Goal: Use online tool/utility: Utilize a website feature to perform a specific function

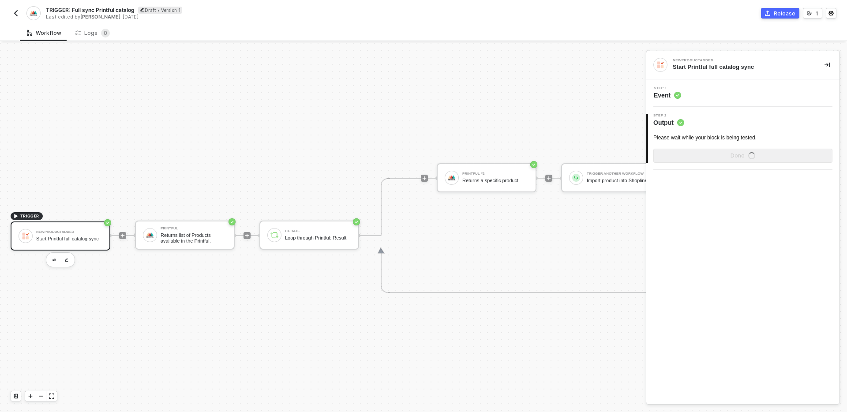
scroll to position [16, 0]
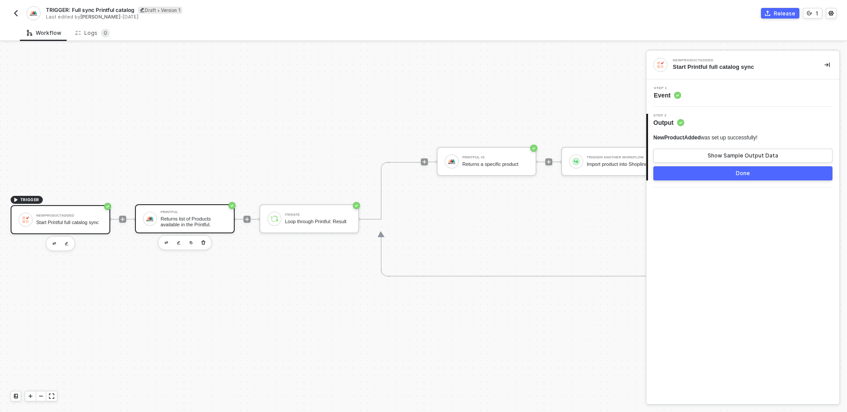
click at [200, 225] on div "Returns list of Products available in the Printful." at bounding box center [193, 221] width 66 height 11
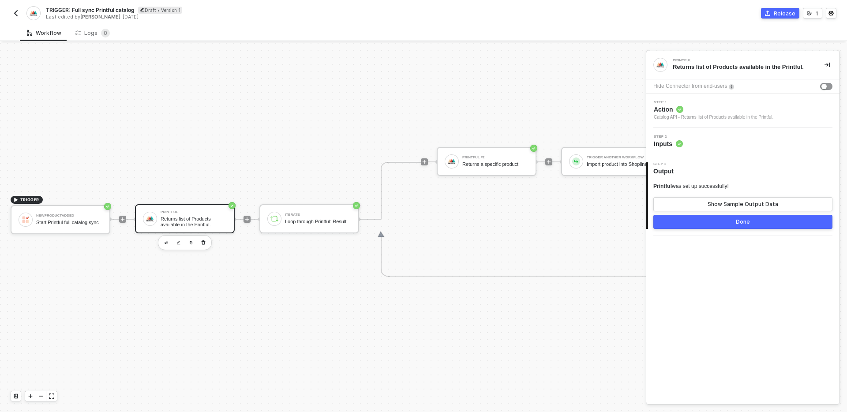
click at [697, 196] on div "Printful was set up successfully! Show Sample Output Data" at bounding box center [742, 197] width 179 height 29
click at [698, 201] on button "Show Sample Output Data" at bounding box center [742, 204] width 179 height 14
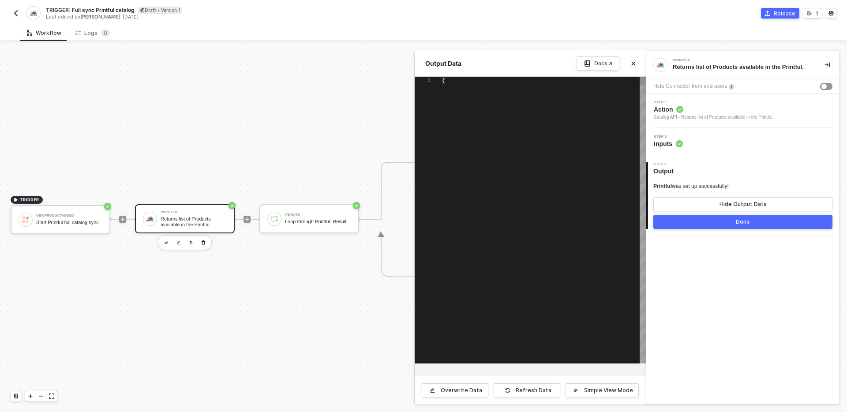
type textarea "{ "code": 200, "result": [ { "id": 679, "main_category_id": 24, "type": "DTFILM…"
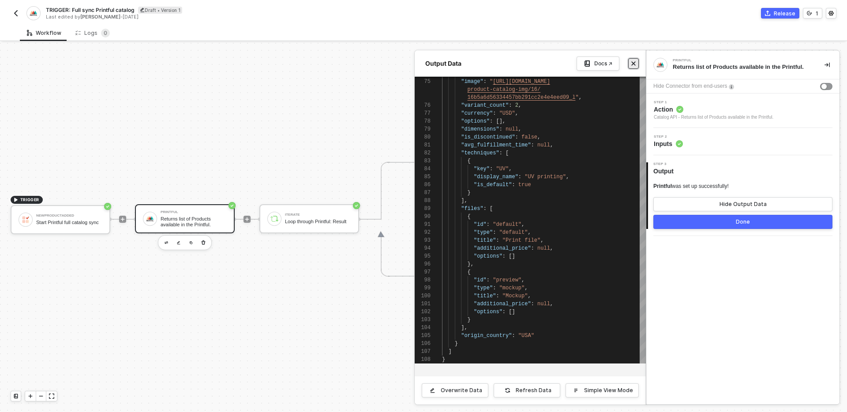
click at [636, 63] on button "Close" at bounding box center [633, 63] width 11 height 11
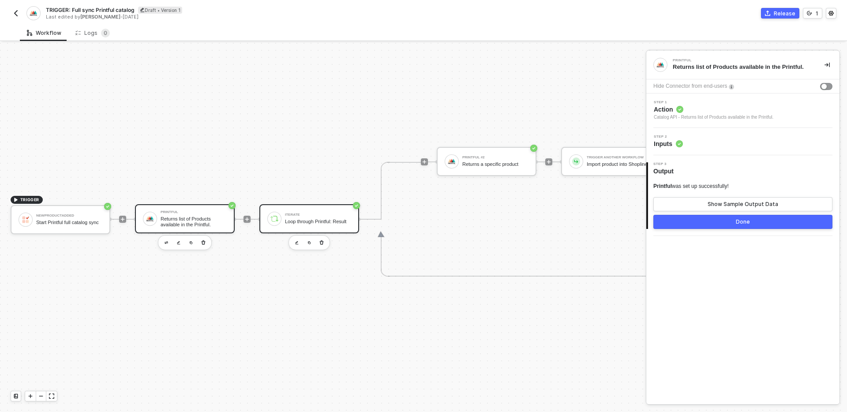
click at [319, 213] on div "Iterate" at bounding box center [318, 215] width 66 height 4
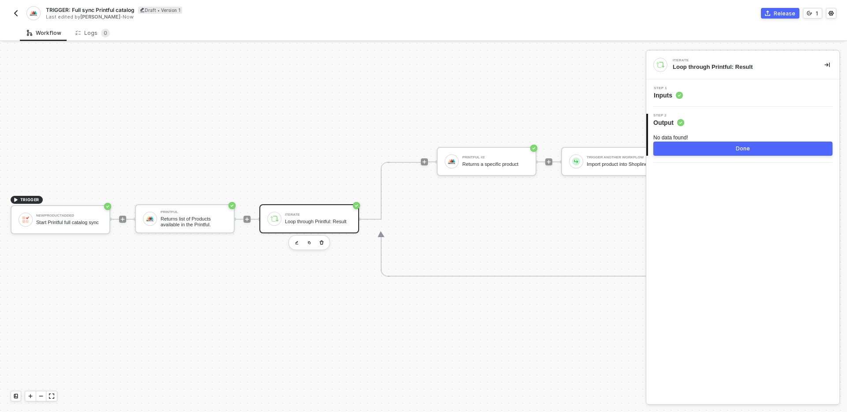
click at [730, 91] on div "Step 1 Inputs" at bounding box center [743, 92] width 191 height 13
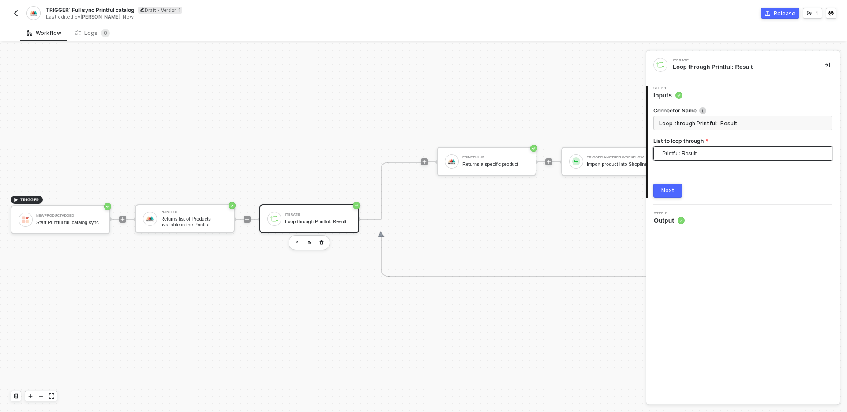
click at [724, 153] on span "Printful: Result" at bounding box center [744, 153] width 165 height 13
click at [723, 166] on div "Printful: Result" at bounding box center [742, 171] width 165 height 10
click at [668, 190] on div "Next" at bounding box center [667, 190] width 13 height 7
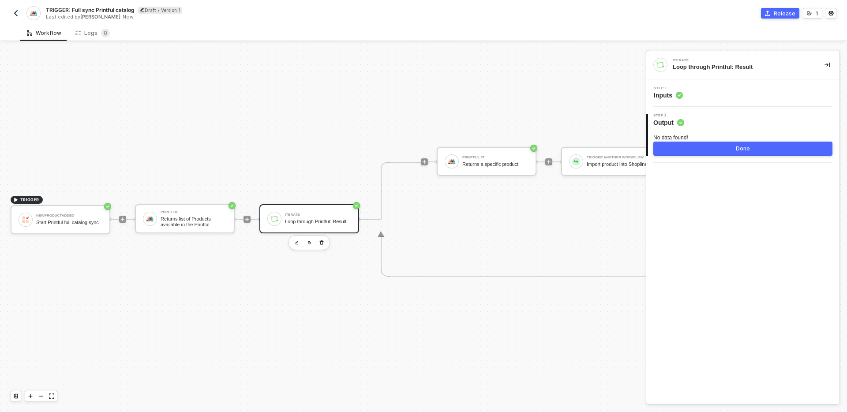
drag, startPoint x: 650, startPoint y: 137, endPoint x: 718, endPoint y: 136, distance: 67.9
click at [718, 136] on div "No data found! Done" at bounding box center [743, 141] width 191 height 29
click at [724, 198] on div "Iterate Loop through Printful: Result Step 1 Inputs 2 Step 2 Output No data fou…" at bounding box center [742, 227] width 193 height 353
click at [187, 226] on div "Returns list of Products available in the Printful." at bounding box center [193, 221] width 66 height 11
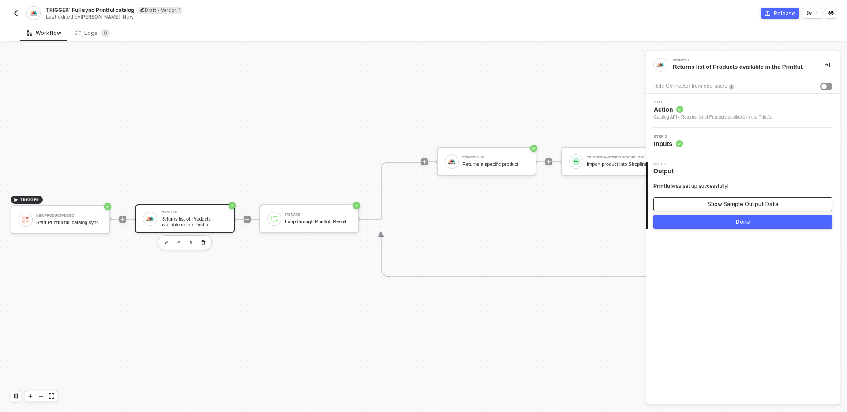
click at [710, 199] on button "Show Sample Output Data" at bounding box center [742, 204] width 179 height 14
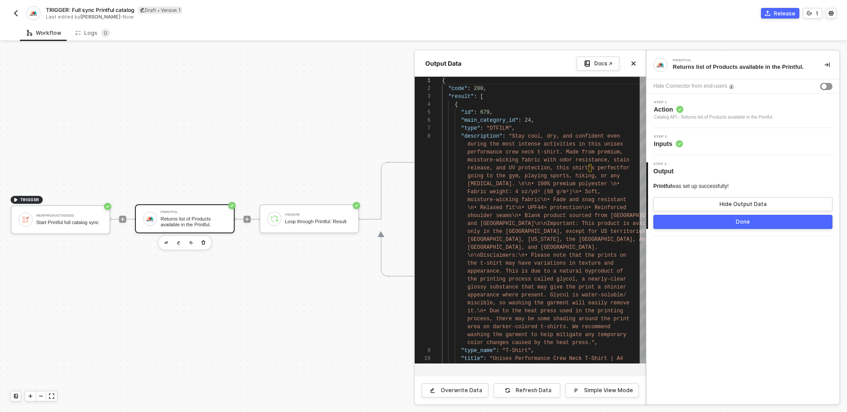
click at [463, 399] on div "Overwrite Data Refresh Data Simple View Mode" at bounding box center [529, 390] width 231 height 29
click at [459, 392] on div "Overwrite Data" at bounding box center [460, 390] width 41 height 7
click at [582, 386] on button "Save" at bounding box center [586, 390] width 106 height 14
click at [747, 220] on div "Done" at bounding box center [742, 221] width 14 height 7
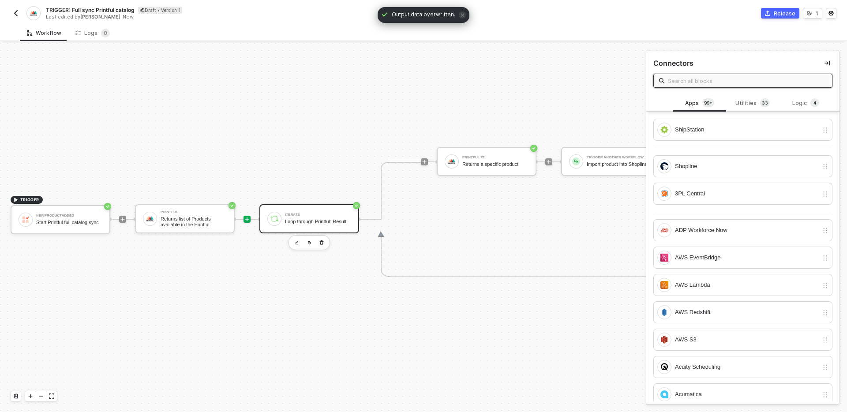
click at [312, 219] on div "Loop through Printful: Result" at bounding box center [318, 222] width 66 height 6
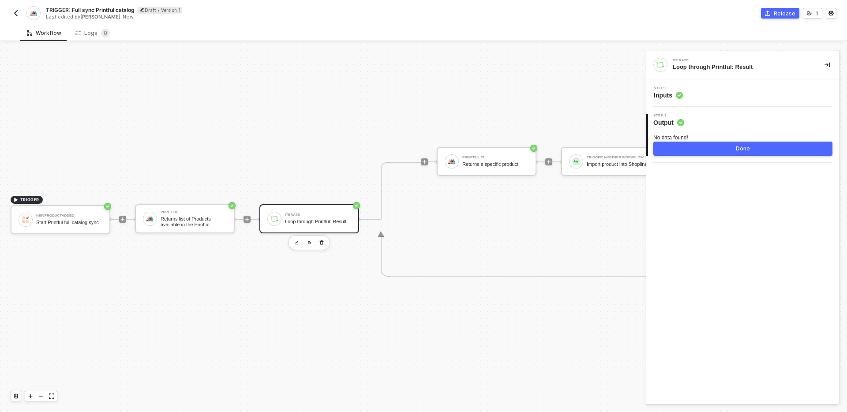
click at [694, 100] on div "Step 1 Inputs" at bounding box center [742, 92] width 193 height 27
click at [715, 92] on div "Step 1 Inputs" at bounding box center [743, 92] width 191 height 13
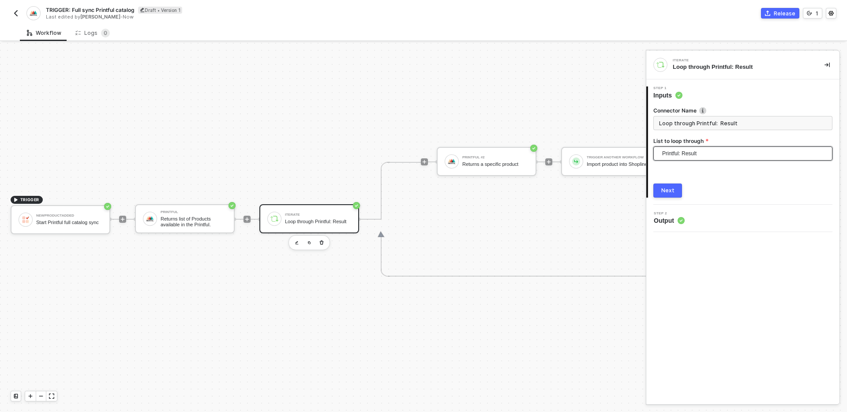
click at [724, 157] on span "Printful: Result" at bounding box center [744, 153] width 165 height 13
click at [725, 165] on div "Printful: Result" at bounding box center [742, 171] width 175 height 14
click at [674, 187] on button "Next" at bounding box center [667, 190] width 29 height 14
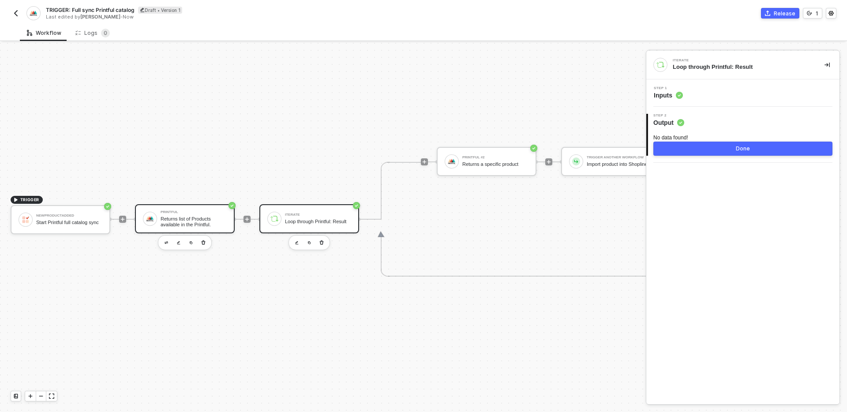
click at [173, 222] on div "Returns list of Products available in the Printful." at bounding box center [193, 221] width 66 height 11
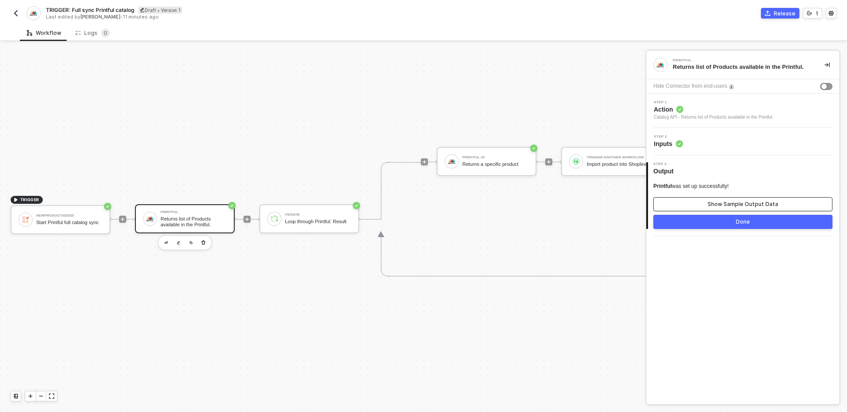
click at [722, 205] on div "Show Sample Output Data" at bounding box center [742, 204] width 71 height 7
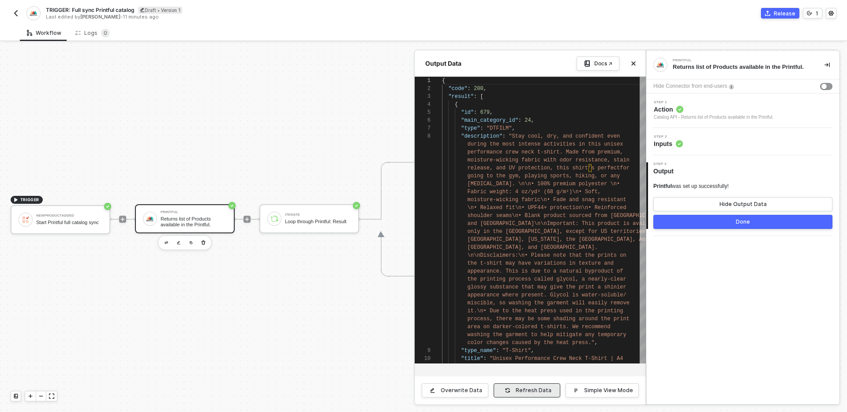
click at [523, 388] on div "Refresh Data" at bounding box center [533, 390] width 36 height 7
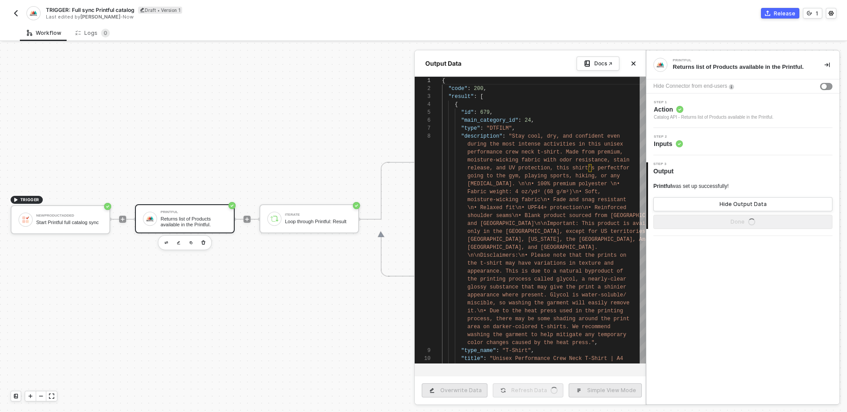
type textarea "{ "code": 200, "result": [ { "id": 13, "main_category_id": 24, "type": "T-SHIRT…"
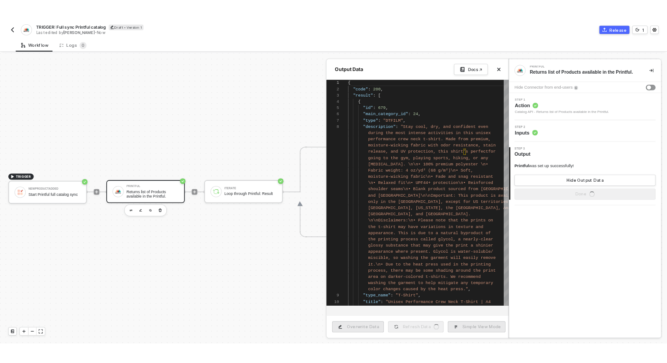
scroll to position [79, 0]
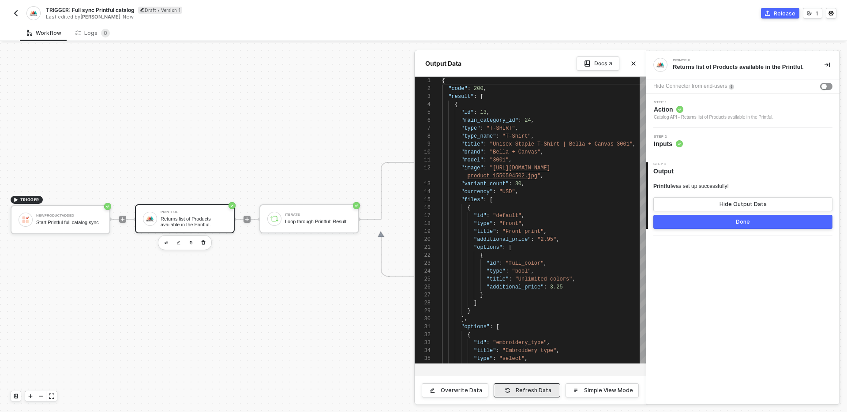
click at [523, 388] on div "Refresh Data" at bounding box center [533, 390] width 36 height 7
click at [733, 220] on button "Done" at bounding box center [742, 222] width 179 height 14
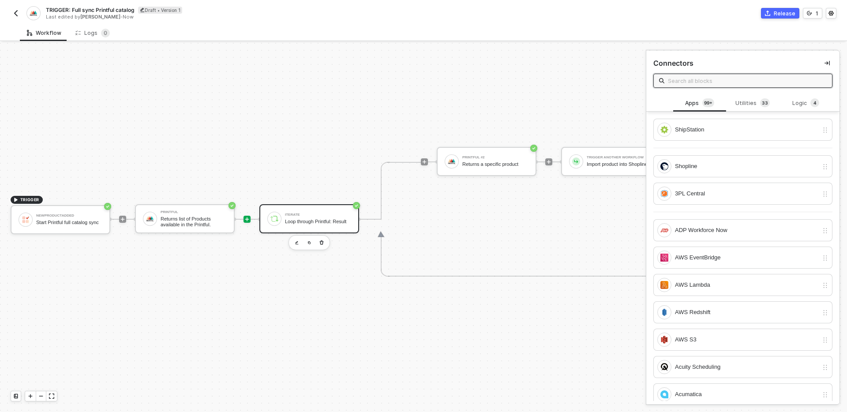
click at [312, 219] on div "Loop through Printful: Result" at bounding box center [318, 222] width 66 height 6
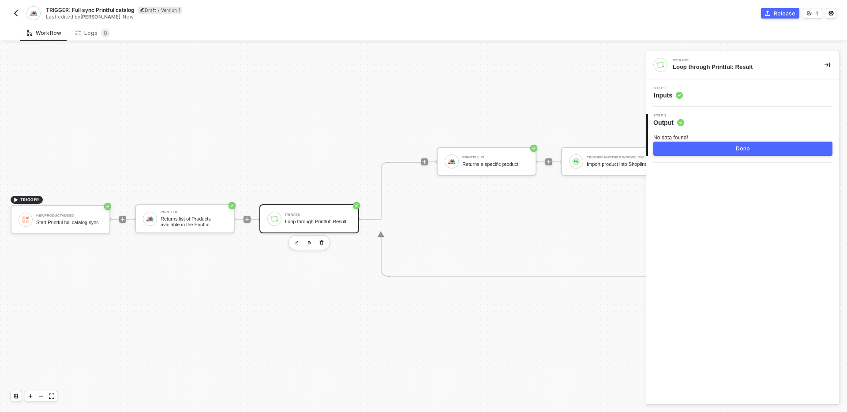
click at [719, 93] on div "Step 1 Inputs" at bounding box center [743, 92] width 191 height 13
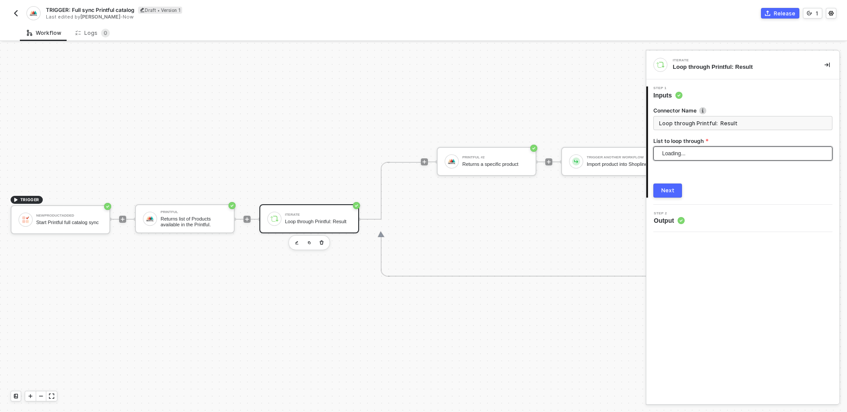
click at [719, 150] on span "Loading..." at bounding box center [744, 153] width 165 height 13
click at [727, 140] on label "List to loop through" at bounding box center [742, 140] width 179 height 7
click at [715, 158] on span "$block["5d4f3992-91ac-416c-9f36-863d22779b02"].data["result"]" at bounding box center [744, 153] width 165 height 13
click at [723, 141] on label "List to loop through" at bounding box center [742, 140] width 179 height 7
click at [321, 242] on icon "button" at bounding box center [321, 242] width 5 height 7
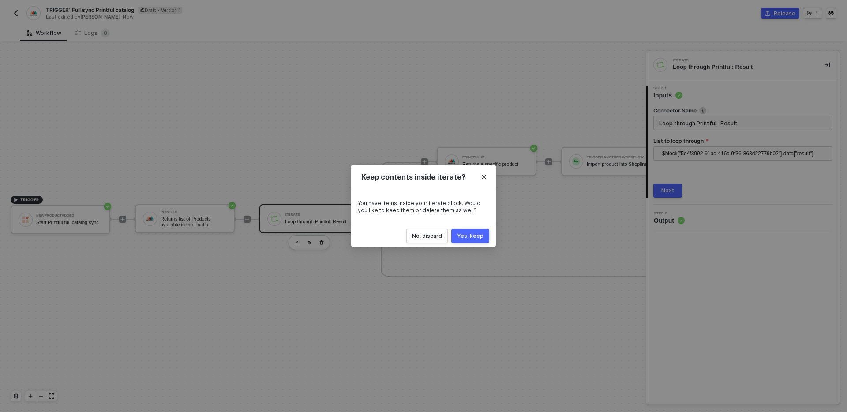
click at [479, 235] on div "Yes, keep" at bounding box center [470, 235] width 26 height 7
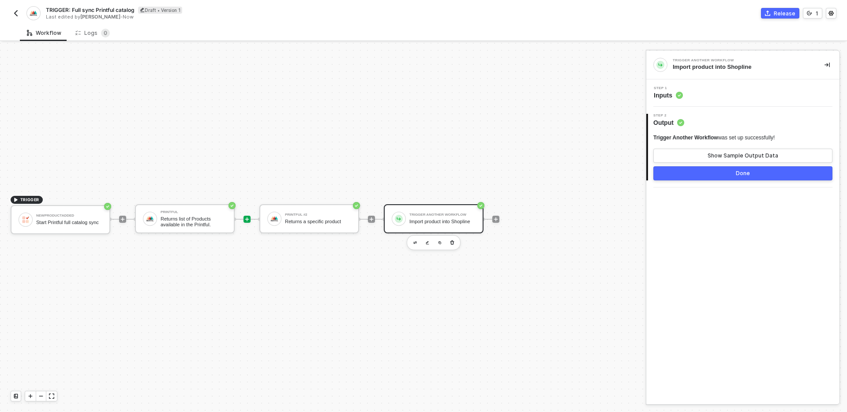
click at [248, 219] on icon "icon-play" at bounding box center [246, 218] width 5 height 5
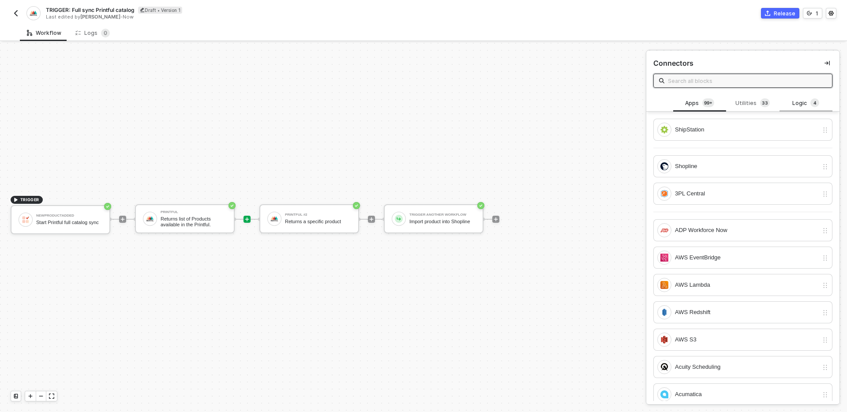
click at [799, 100] on div "Logic 4" at bounding box center [805, 103] width 39 height 10
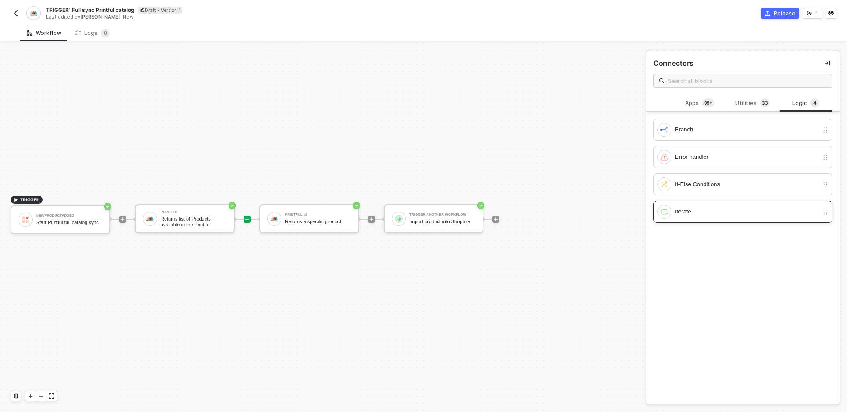
click at [729, 212] on div "Iterate" at bounding box center [746, 212] width 143 height 10
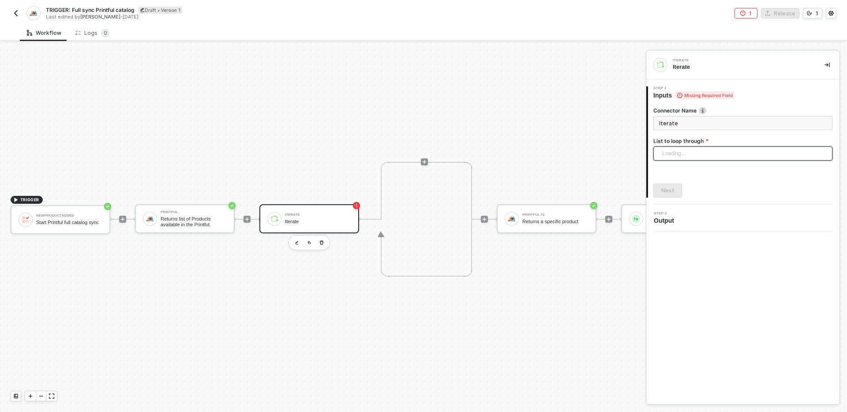
click at [730, 150] on div "Loading..." at bounding box center [742, 153] width 179 height 14
click at [726, 188] on div "No data" at bounding box center [742, 192] width 168 height 10
click at [714, 173] on div at bounding box center [742, 175] width 168 height 15
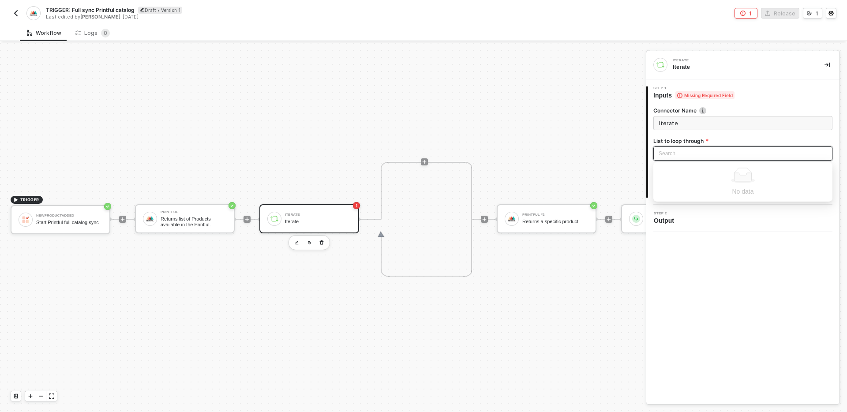
click at [666, 156] on input "search" at bounding box center [742, 153] width 168 height 13
click at [707, 135] on form "Connector Name Iterate List to loop through Search No data" at bounding box center [742, 137] width 179 height 60
click at [702, 150] on div "Search" at bounding box center [742, 153] width 179 height 14
click at [699, 195] on div "No data" at bounding box center [742, 192] width 168 height 10
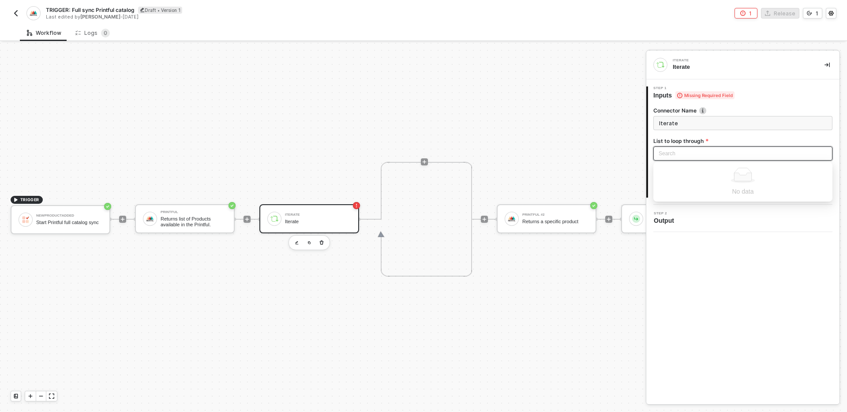
click at [699, 195] on div "No data" at bounding box center [742, 192] width 168 height 10
click at [698, 259] on div "Iterate Iterate 1 Step 1 Inputs Missing Required Field Connector Name Iterate L…" at bounding box center [742, 227] width 193 height 353
click at [681, 159] on div "Search" at bounding box center [742, 153] width 179 height 14
click at [685, 194] on div "No data" at bounding box center [742, 192] width 168 height 10
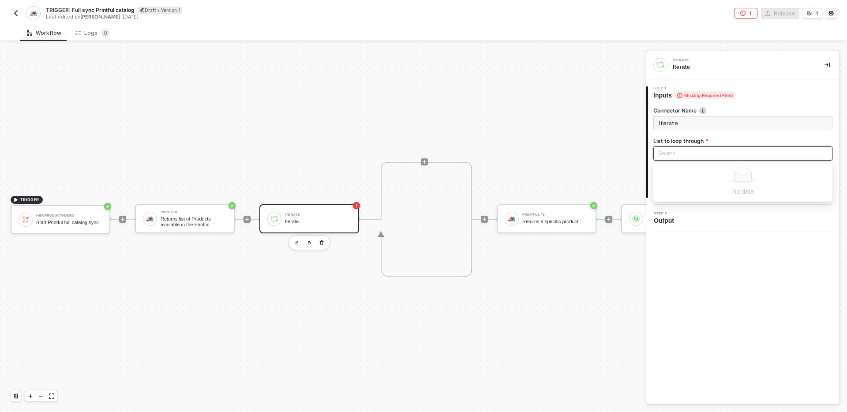
click at [699, 283] on div "Iterate Iterate 1 Step 1 Inputs Missing Required Field Connector Name Iterate L…" at bounding box center [742, 227] width 193 height 353
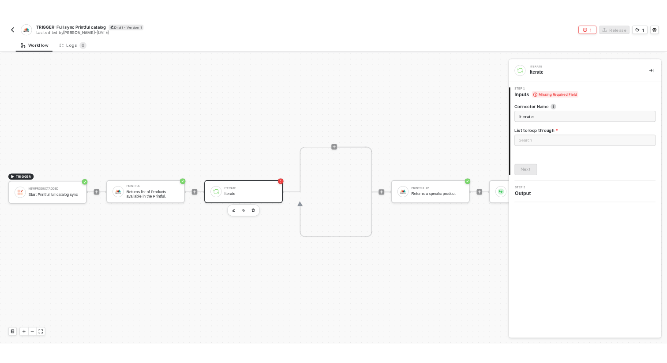
scroll to position [16, 0]
